Goal: Book appointment/travel/reservation

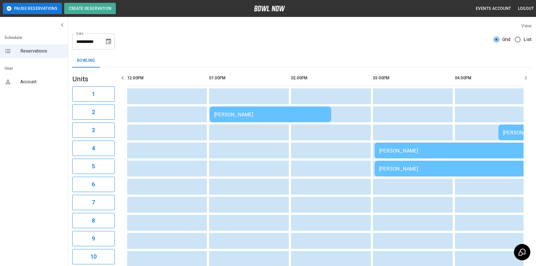
click at [110, 43] on icon "Choose date, selected date is Aug 16, 2025" at bounding box center [108, 41] width 5 height 6
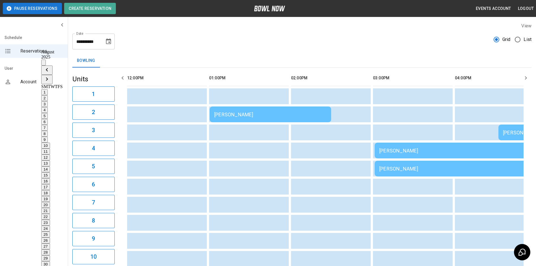
click at [50, 178] on button "16" at bounding box center [45, 181] width 9 height 6
click at [174, 115] on td "sticky table" at bounding box center [177, 114] width 18 height 16
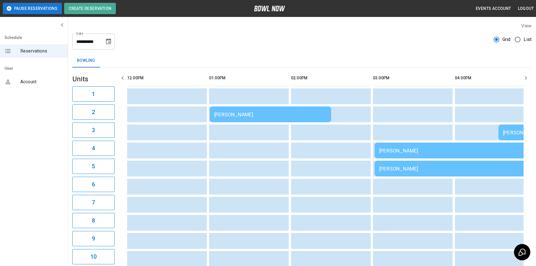
click at [121, 78] on icon "button" at bounding box center [122, 77] width 2 height 3
click at [122, 81] on icon "button" at bounding box center [122, 78] width 7 height 7
